Goal: Task Accomplishment & Management: Manage account settings

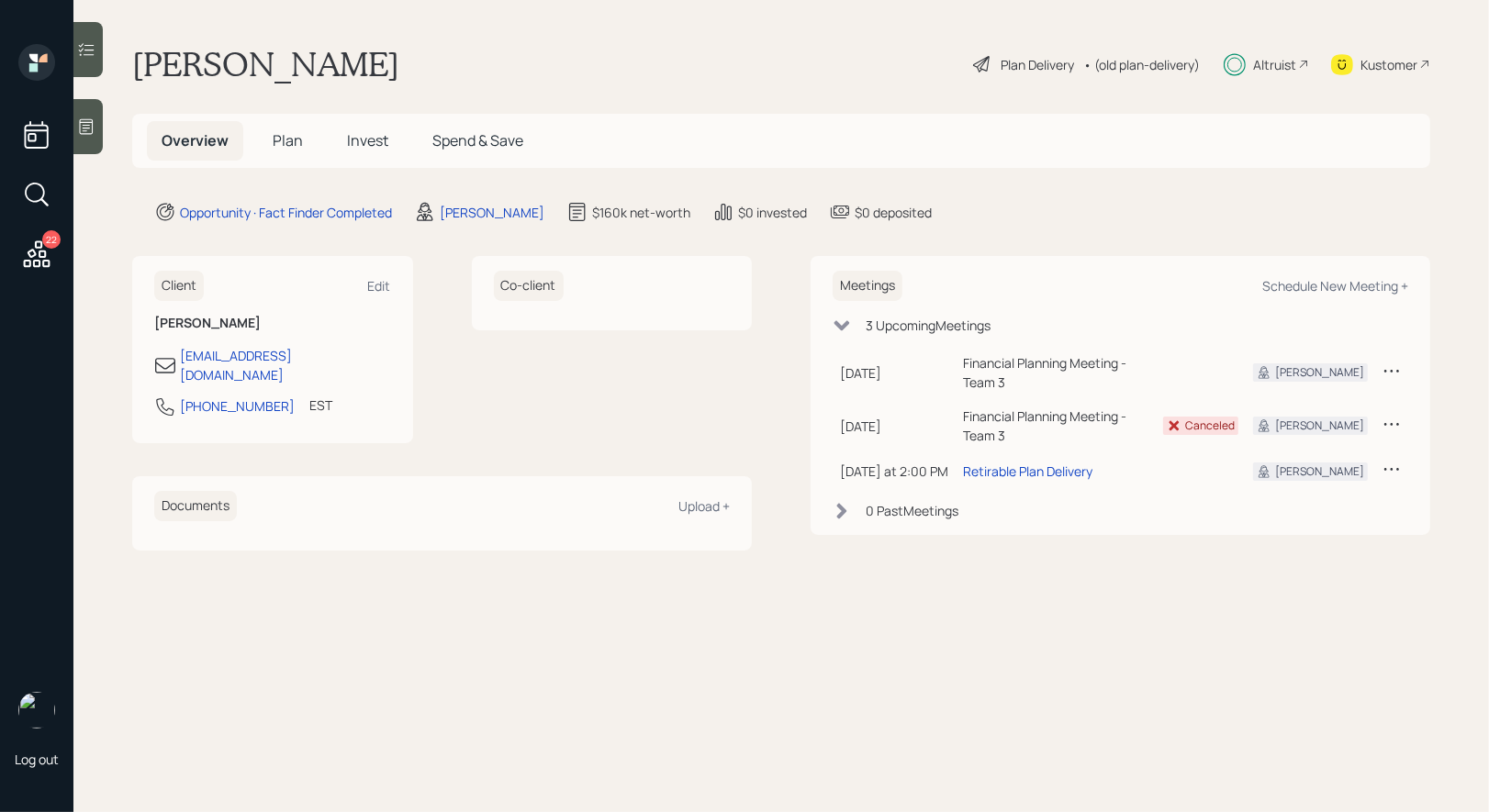
click at [362, 140] on span "Invest" at bounding box center [367, 140] width 41 height 20
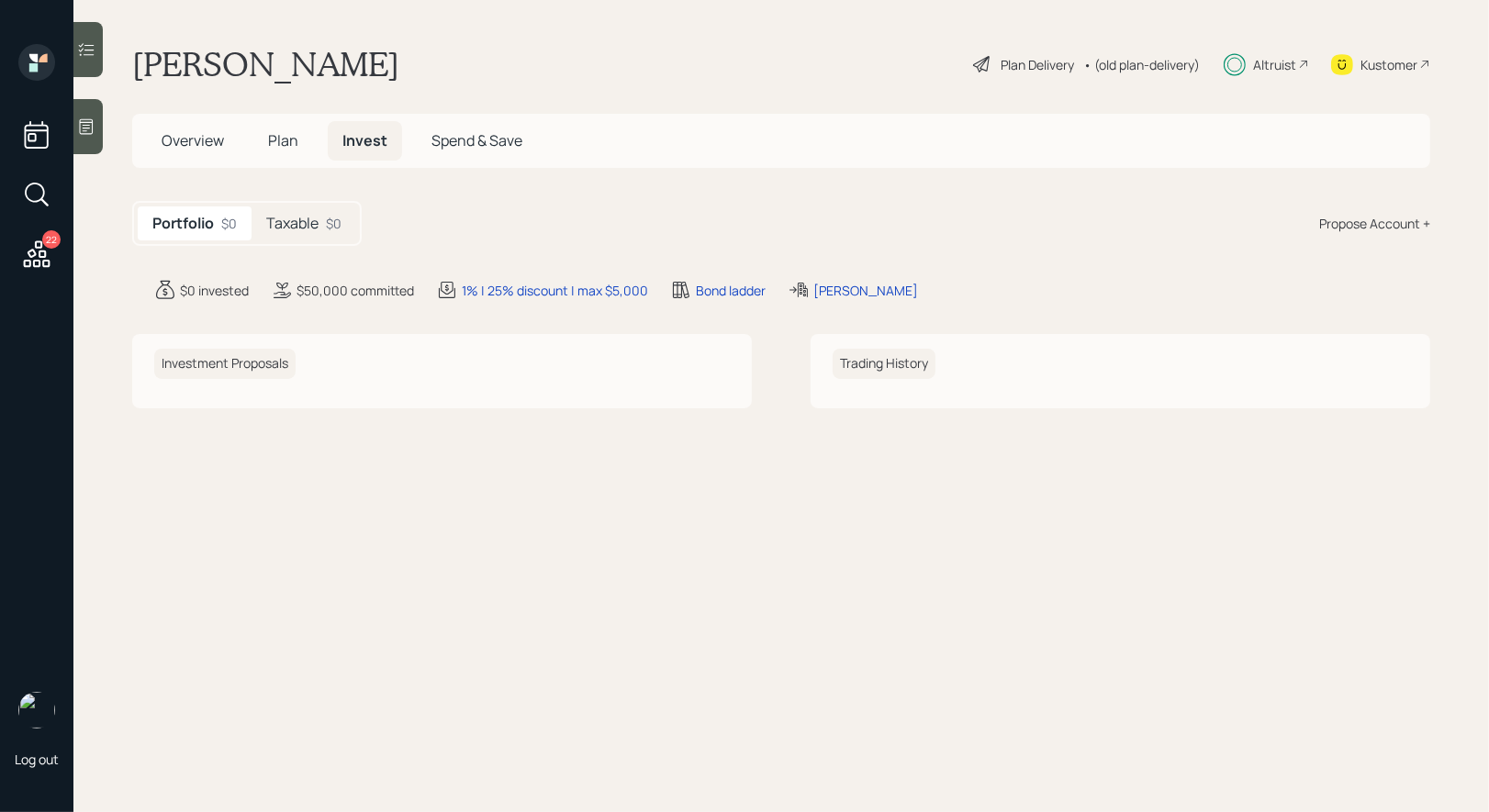
click at [297, 224] on h5 "Taxable" at bounding box center [292, 223] width 53 height 17
